Goal: Transaction & Acquisition: Purchase product/service

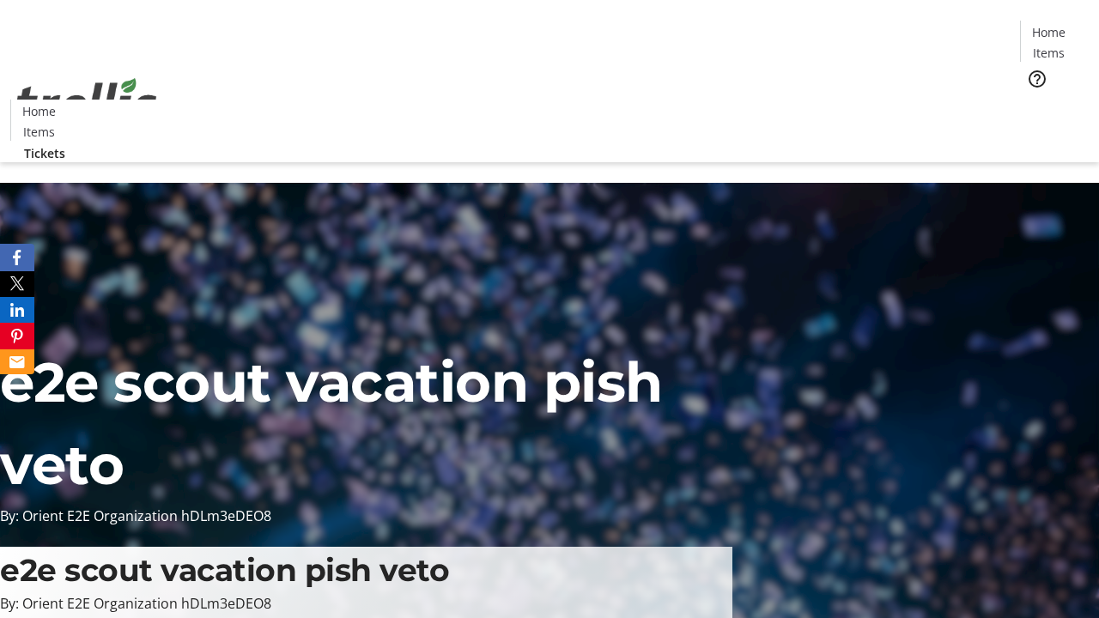
click at [1034, 100] on span "Tickets" at bounding box center [1054, 109] width 41 height 18
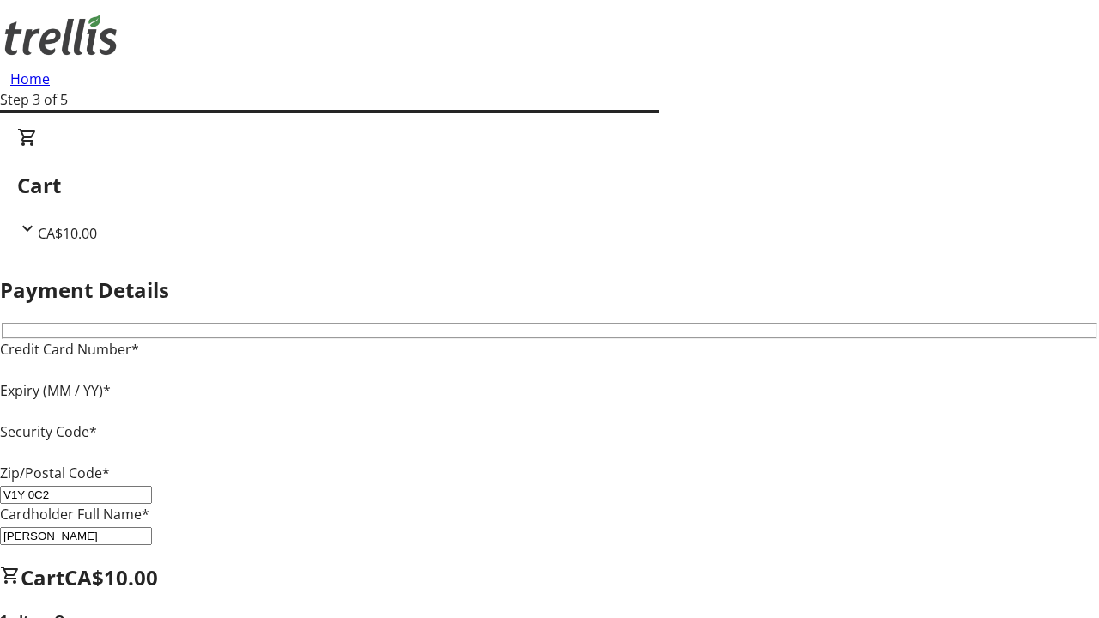
type input "V1Y 0C2"
